Goal: Feedback & Contribution: Submit feedback/report problem

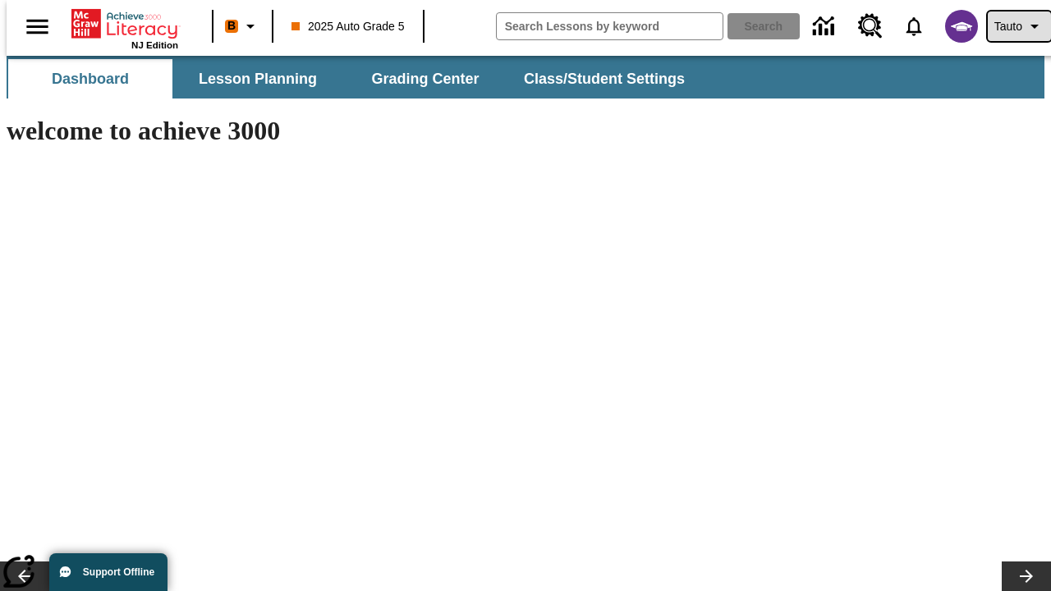
click at [1011, 26] on span "Tauto" at bounding box center [1008, 26] width 28 height 17
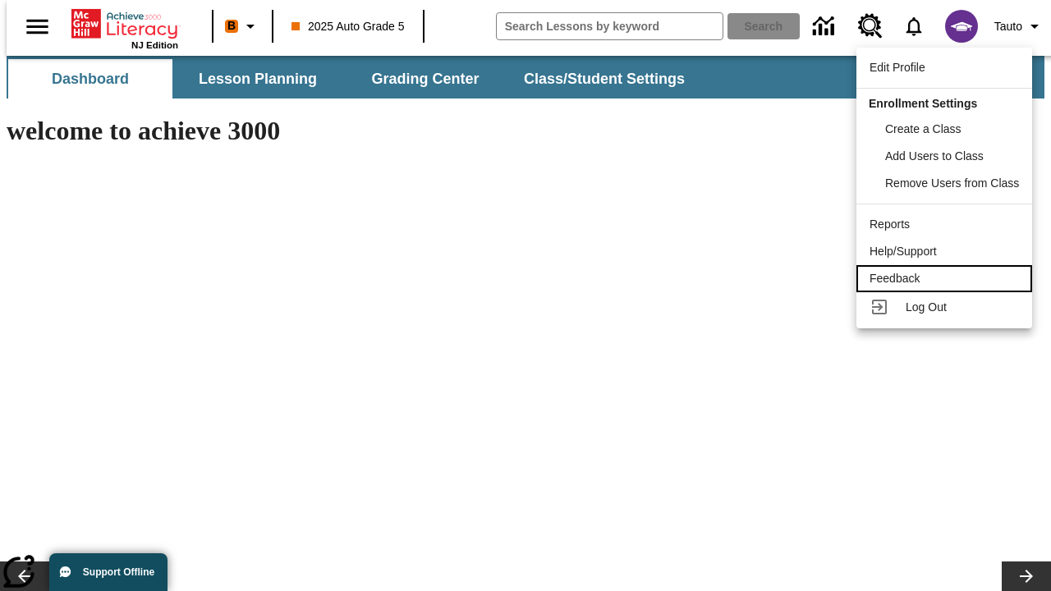
click at [947, 278] on div "Feedback" at bounding box center [943, 278] width 149 height 17
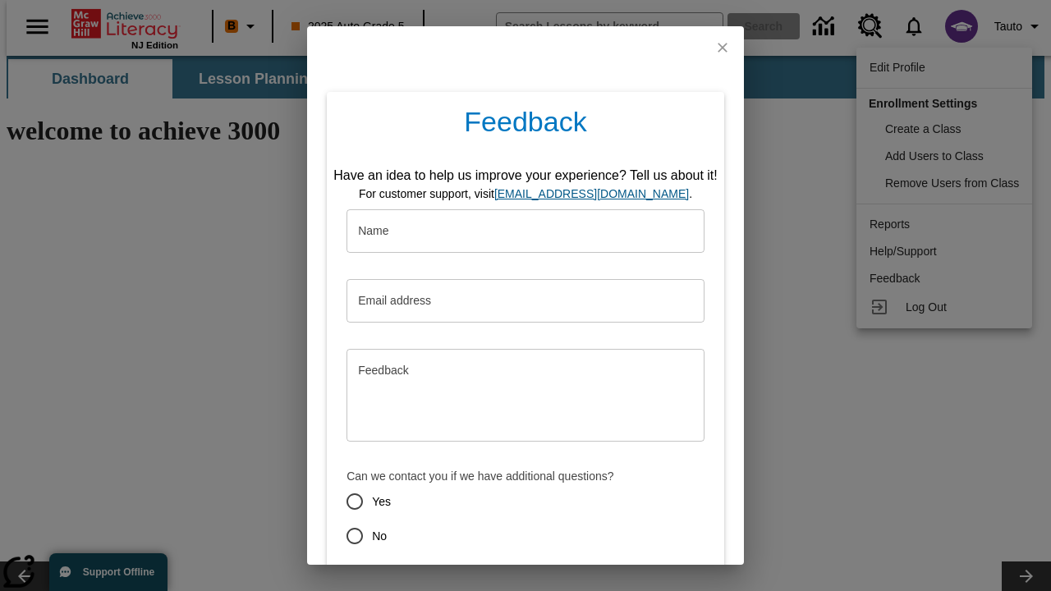
click at [439, 580] on button "Submit" at bounding box center [449, 595] width 65 height 30
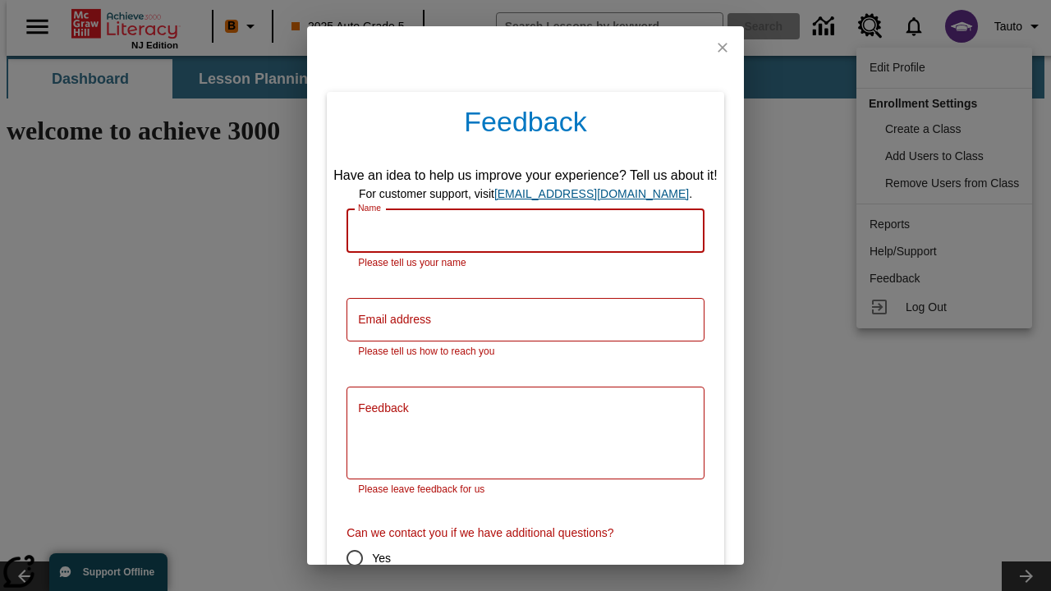
scroll to position [81, 0]
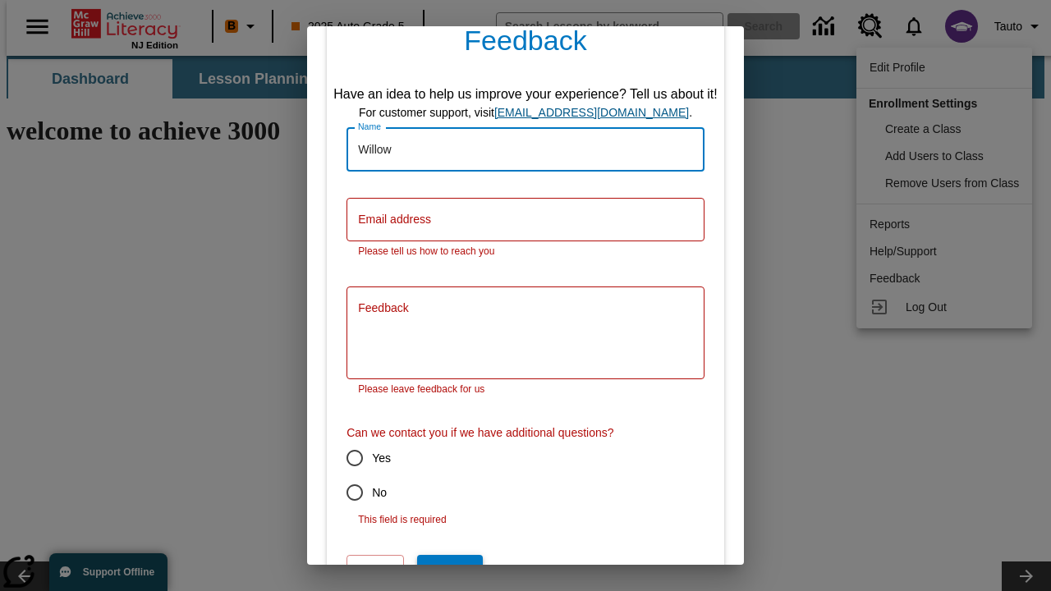
type input "Willow"
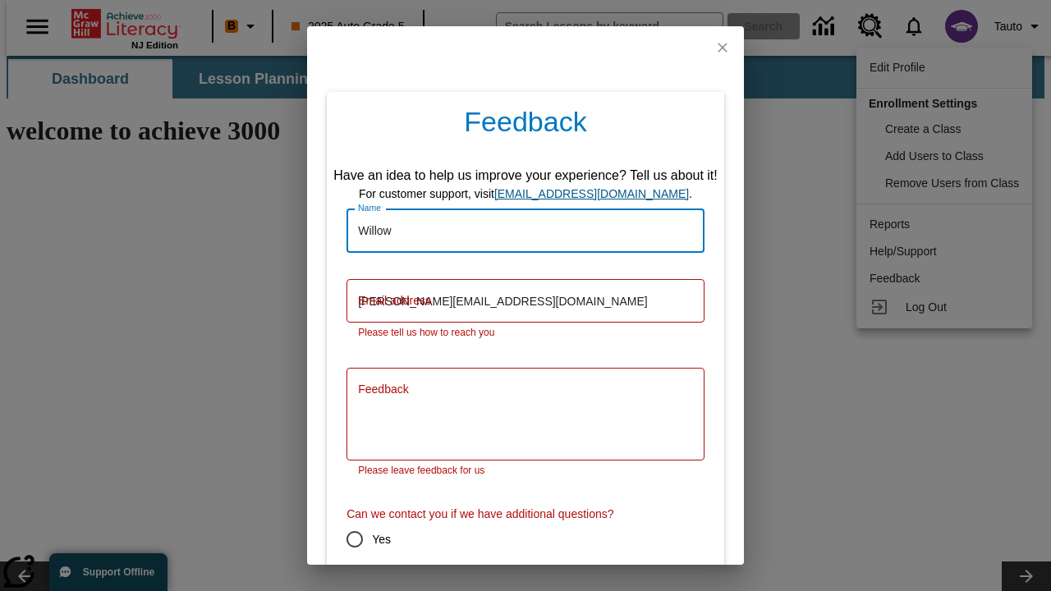
type input "[PERSON_NAME][EMAIL_ADDRESS][DOMAIN_NAME]"
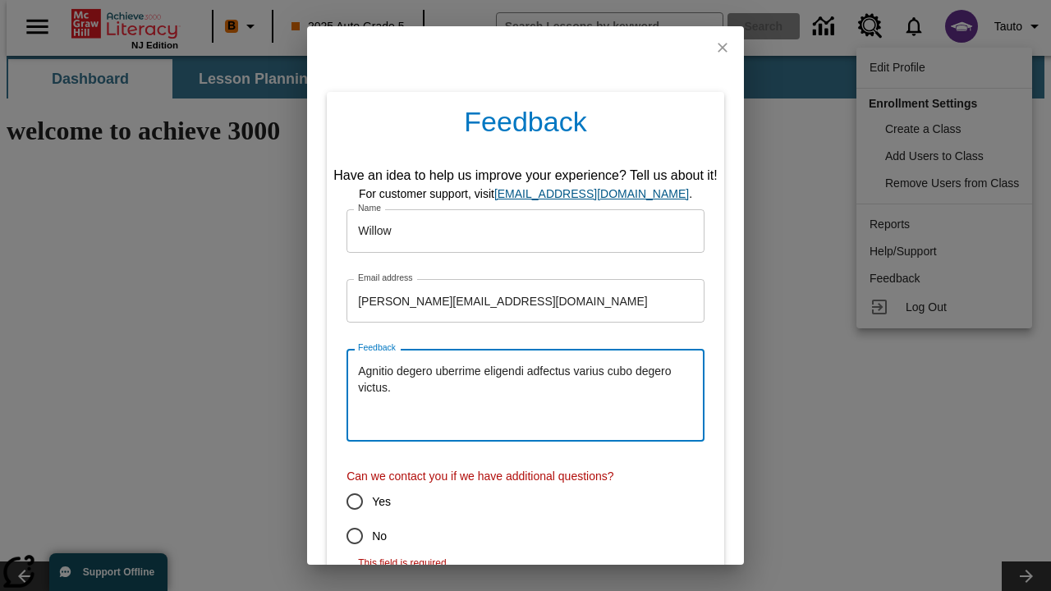
type textarea "Agnitio degero uberrime eligendi adfectus varius cubo degero victus."
click at [343, 536] on input "No" at bounding box center [354, 536] width 34 height 34
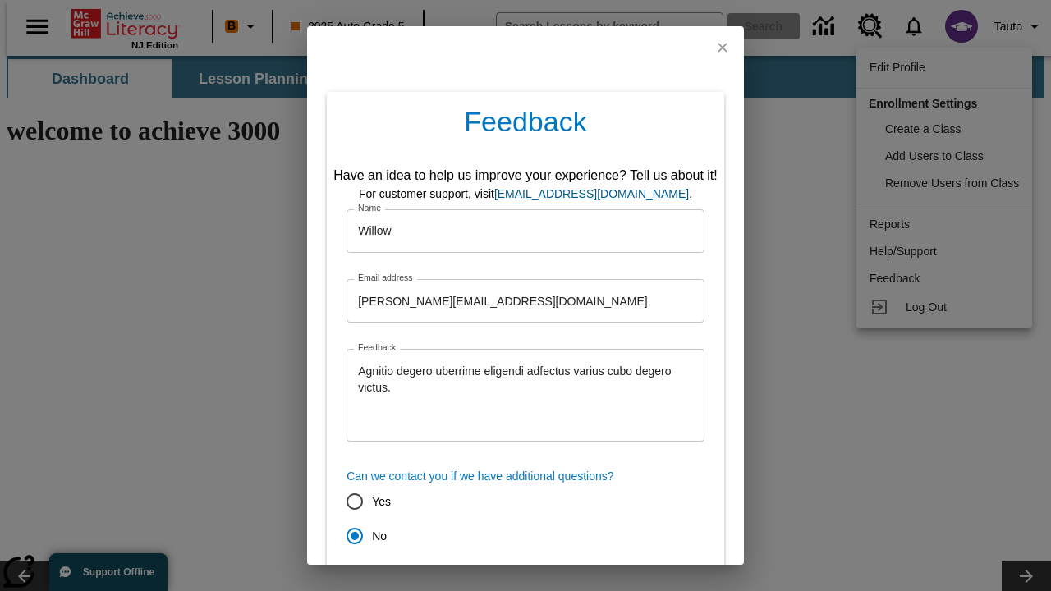
click at [439, 580] on button "Submit" at bounding box center [449, 595] width 65 height 30
radio input "false"
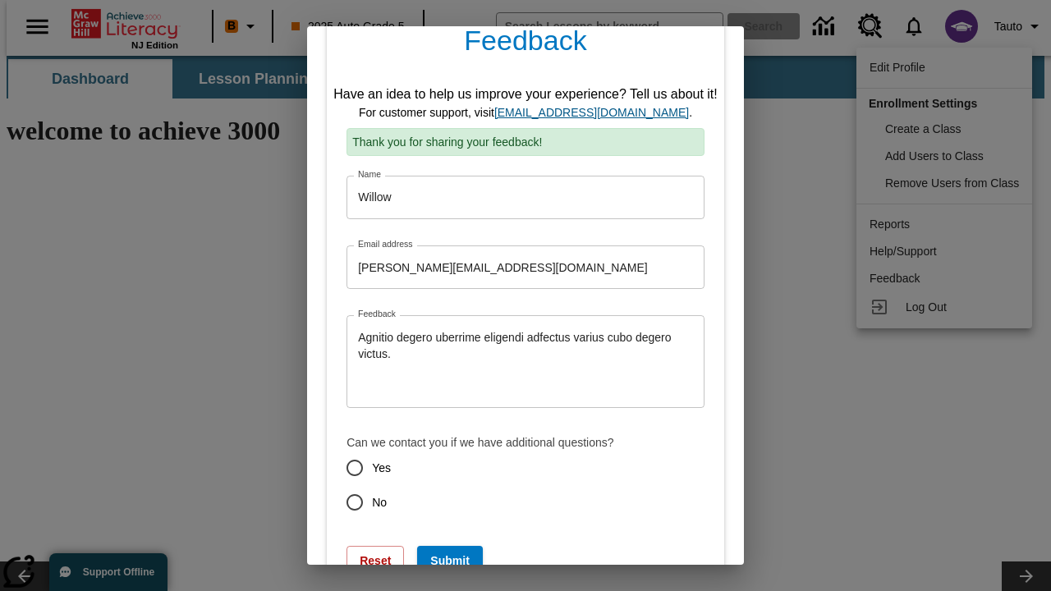
click at [597, 112] on link "[EMAIL_ADDRESS][DOMAIN_NAME]" at bounding box center [591, 112] width 195 height 13
